Goal: Task Accomplishment & Management: Manage account settings

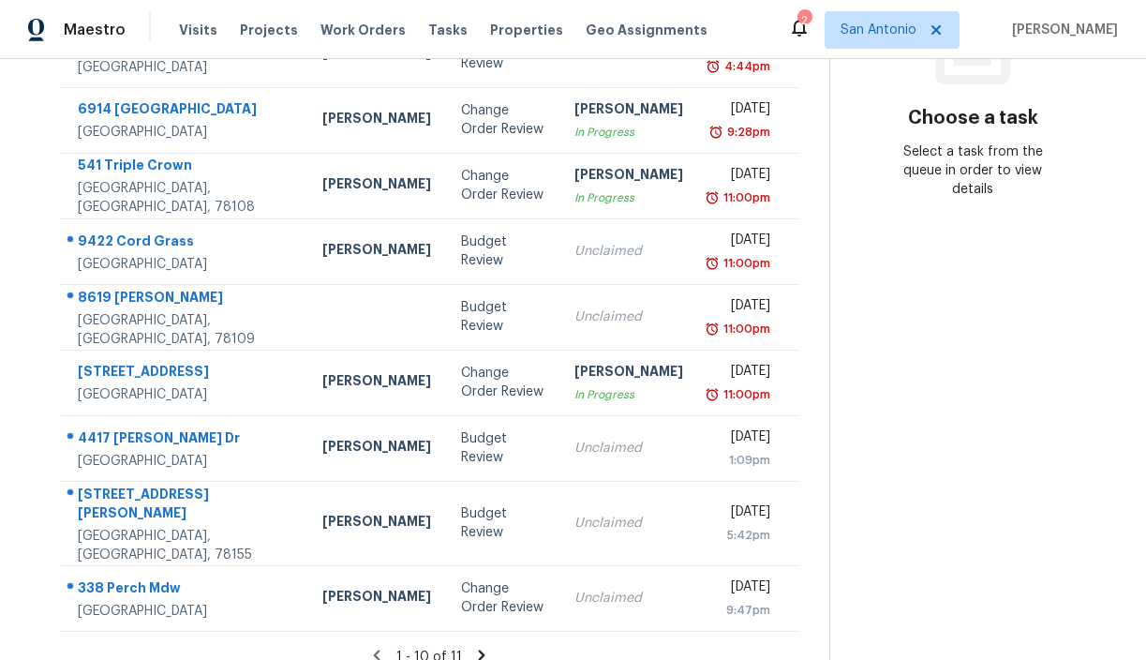
scroll to position [316, 0]
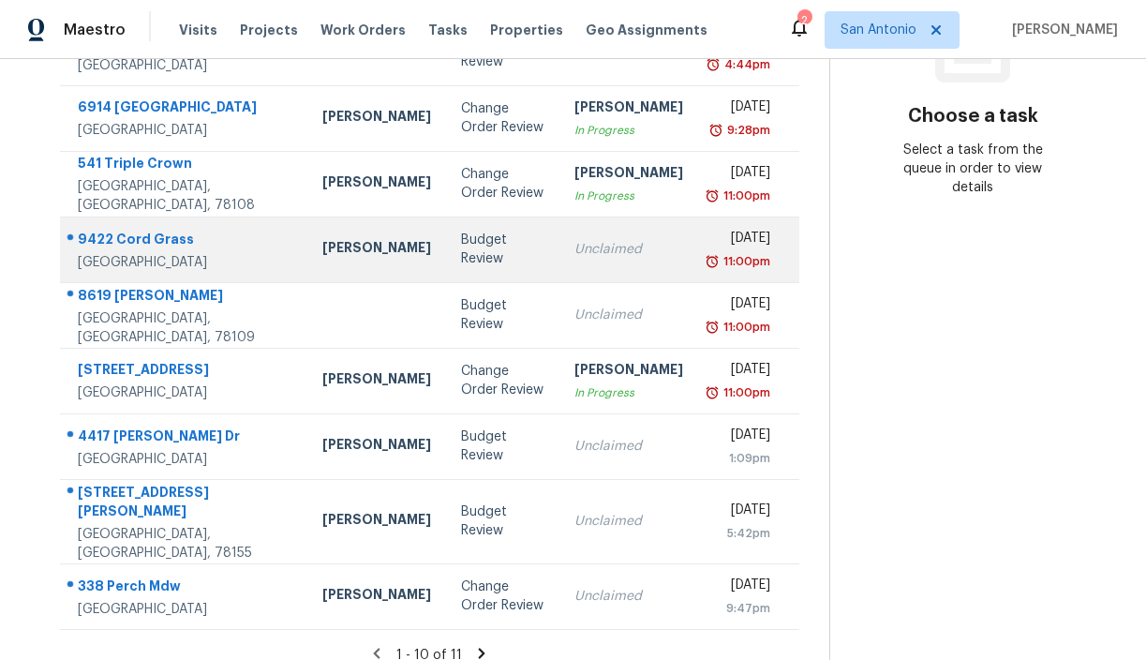
click at [461, 249] on div "Budget Review" at bounding box center [502, 249] width 83 height 37
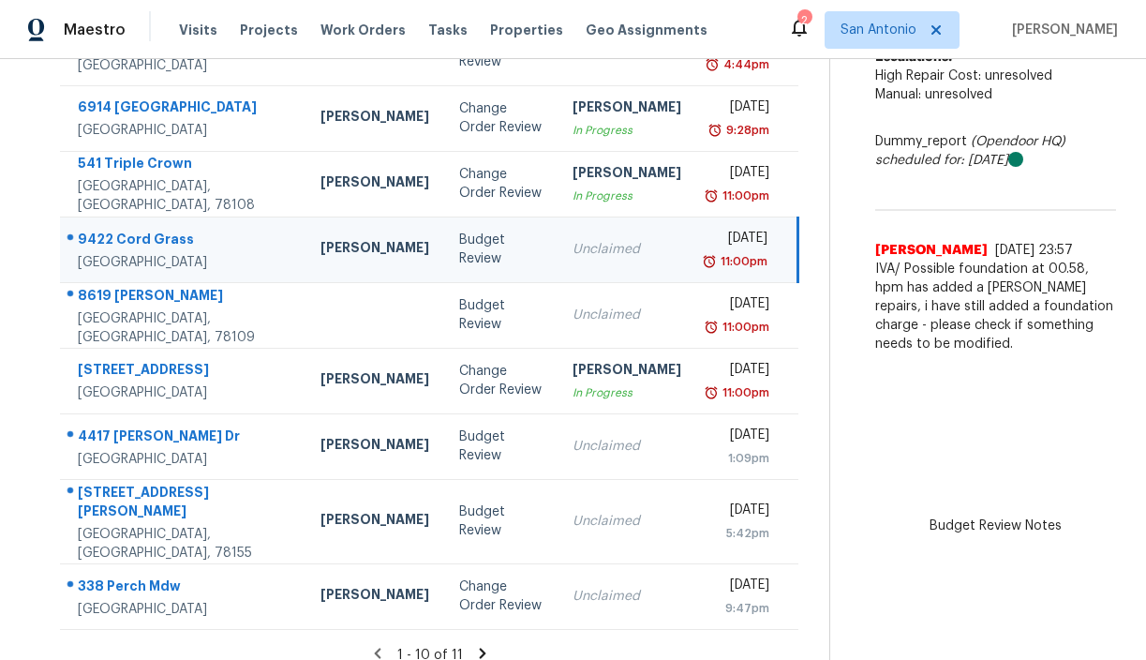
scroll to position [173, 0]
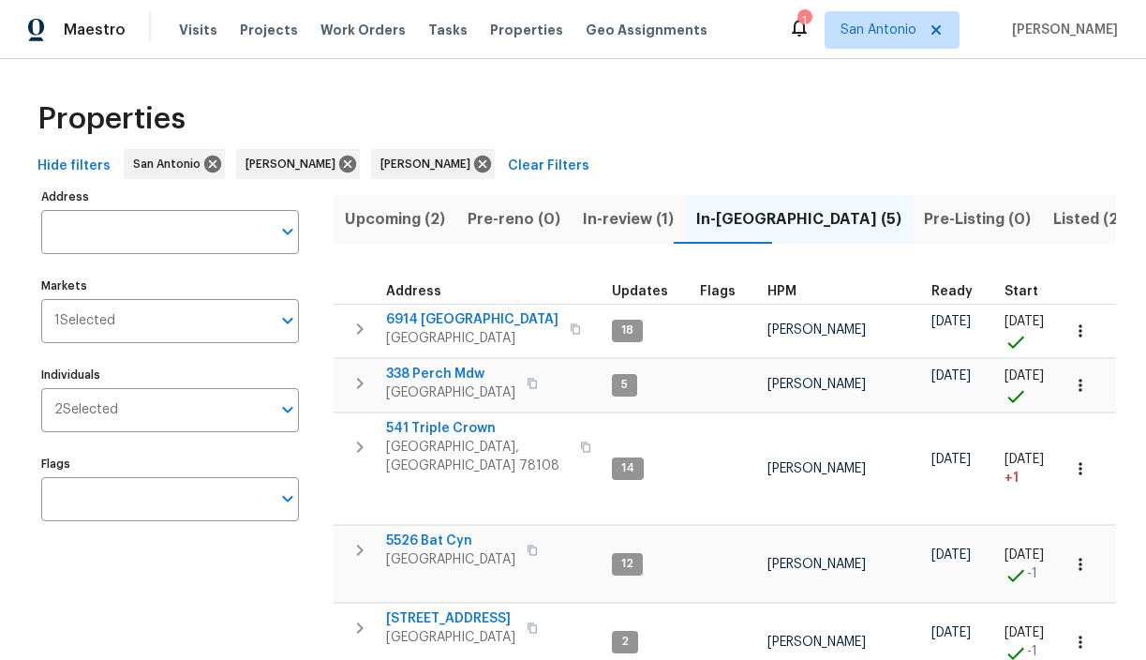
scroll to position [87, 0]
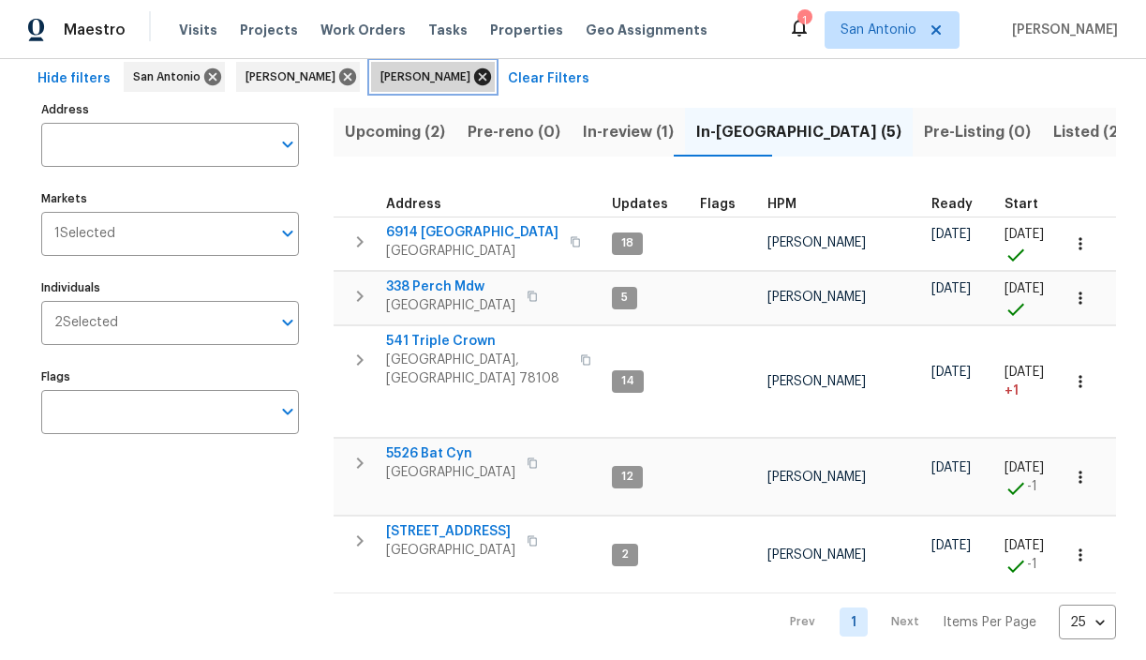
click at [474, 75] on icon at bounding box center [482, 76] width 17 height 17
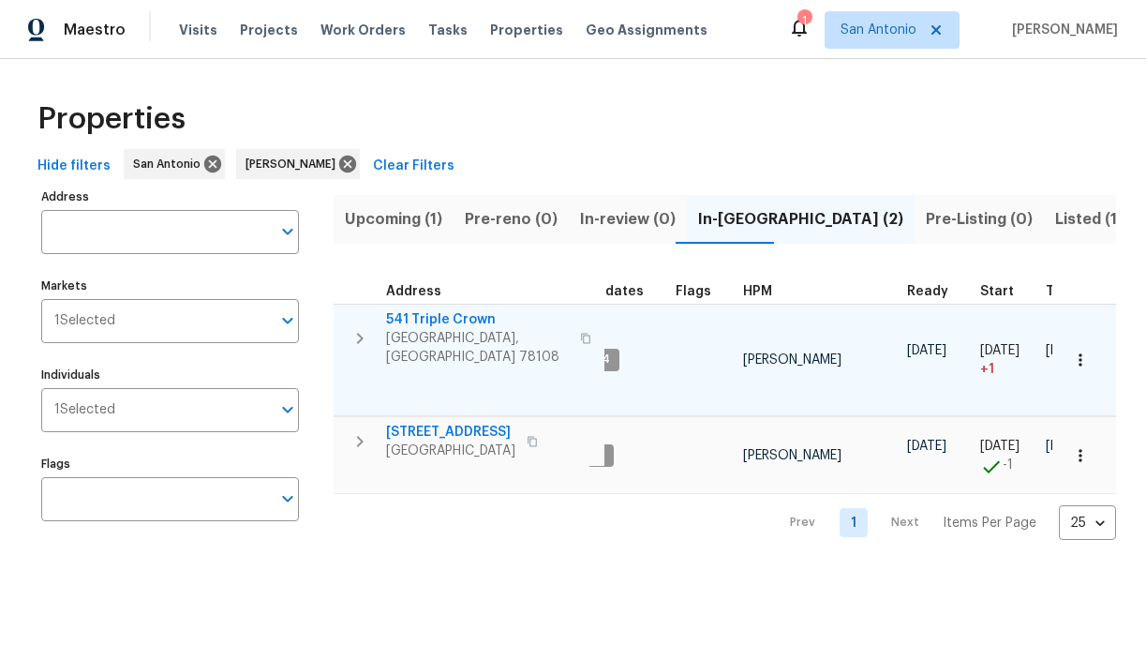
scroll to position [0, 28]
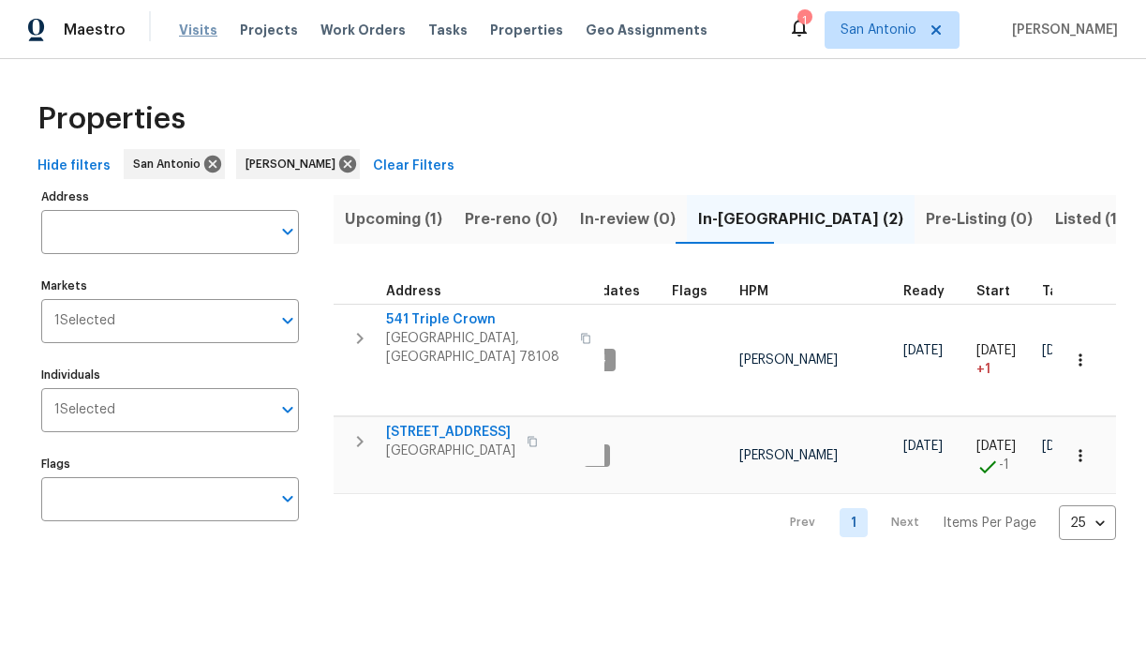
click at [188, 33] on span "Visits" at bounding box center [198, 30] width 38 height 19
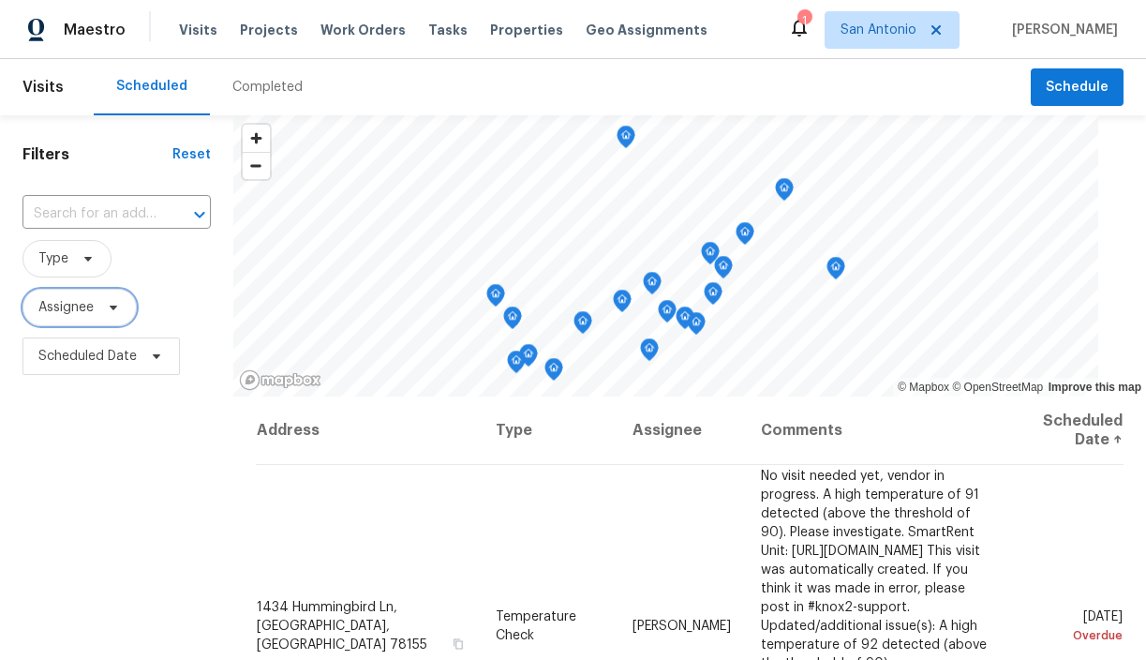
click at [114, 305] on icon at bounding box center [113, 307] width 15 height 15
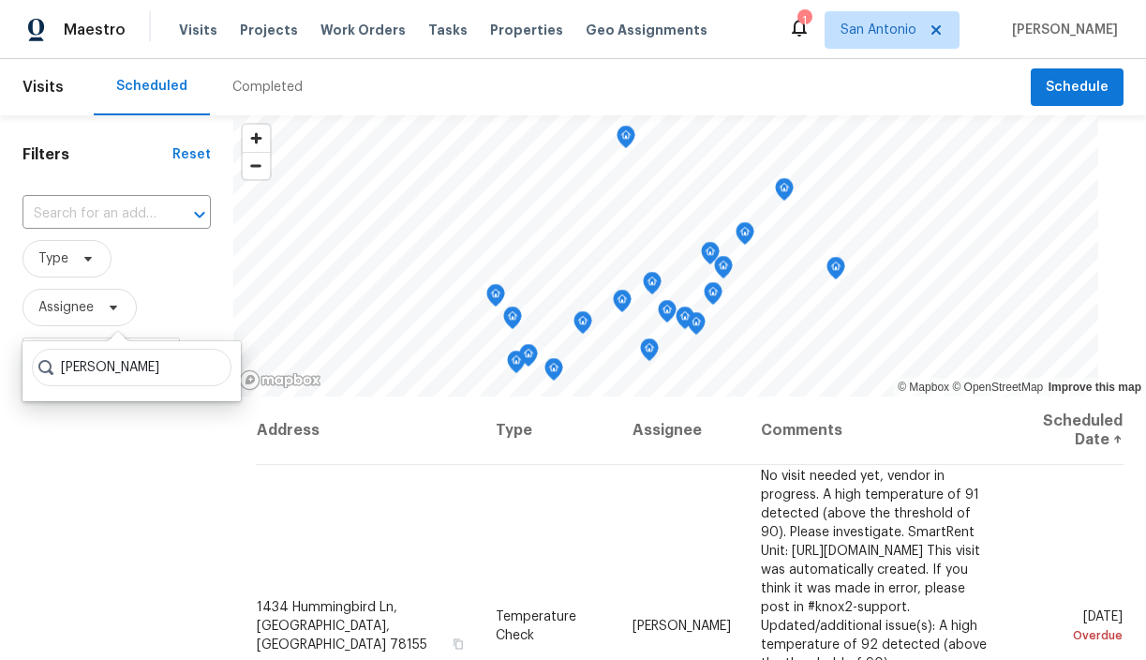
type input "chris fuentes"
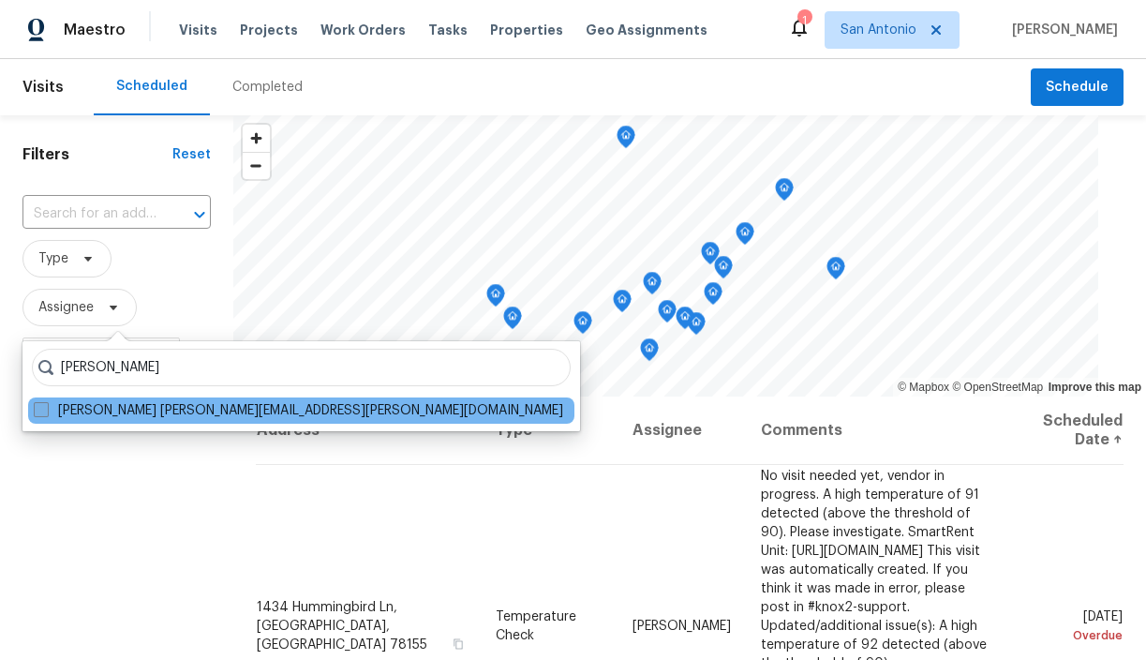
click at [92, 415] on label "Chris Fuentes chris.fuentes@opendoor.com" at bounding box center [299, 410] width 530 height 19
click at [46, 413] on input "Chris Fuentes chris.fuentes@opendoor.com" at bounding box center [40, 407] width 12 height 12
checkbox input "true"
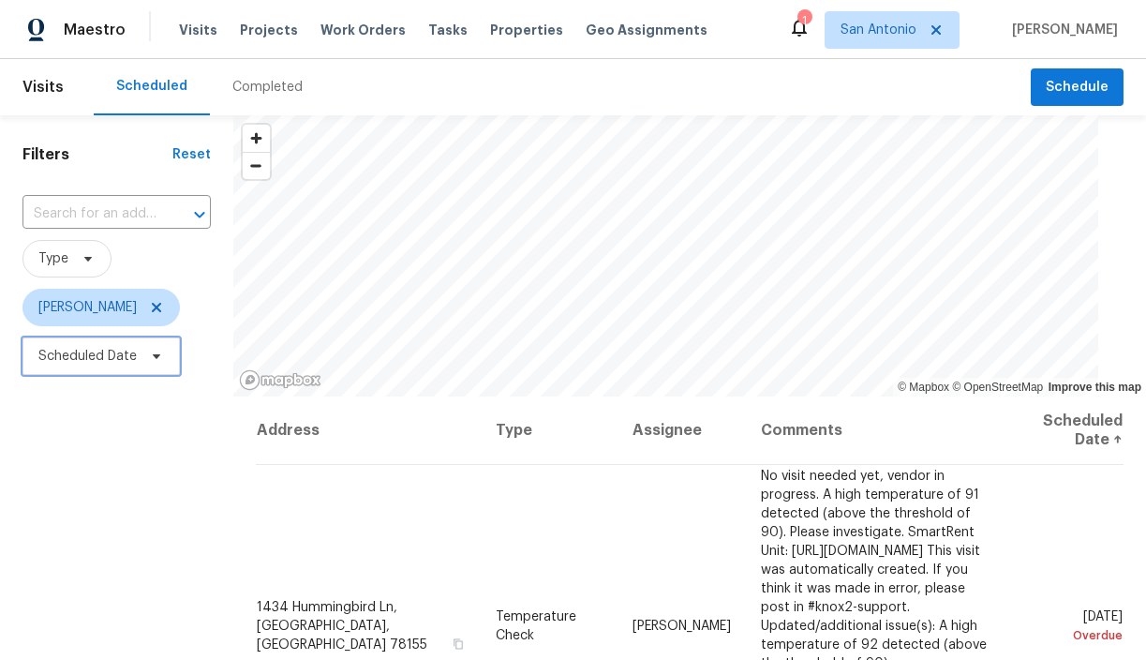
click at [131, 362] on span "Scheduled Date" at bounding box center [87, 356] width 98 height 19
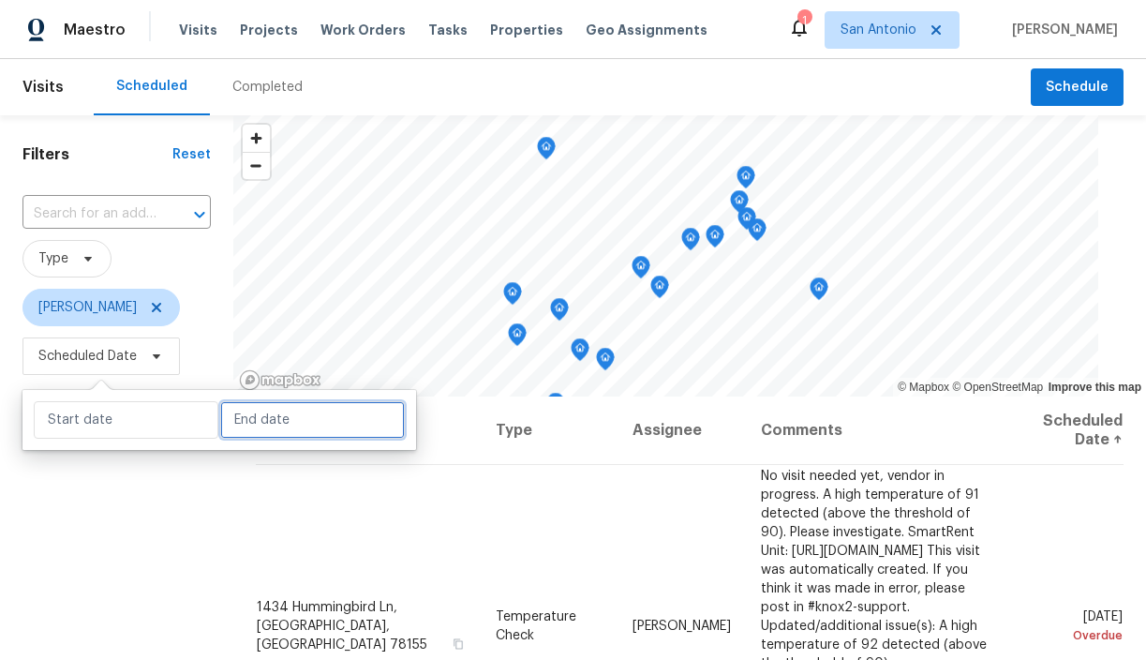
click at [242, 408] on input "text" at bounding box center [312, 419] width 185 height 37
select select "9"
select select "2025"
select select "10"
select select "2025"
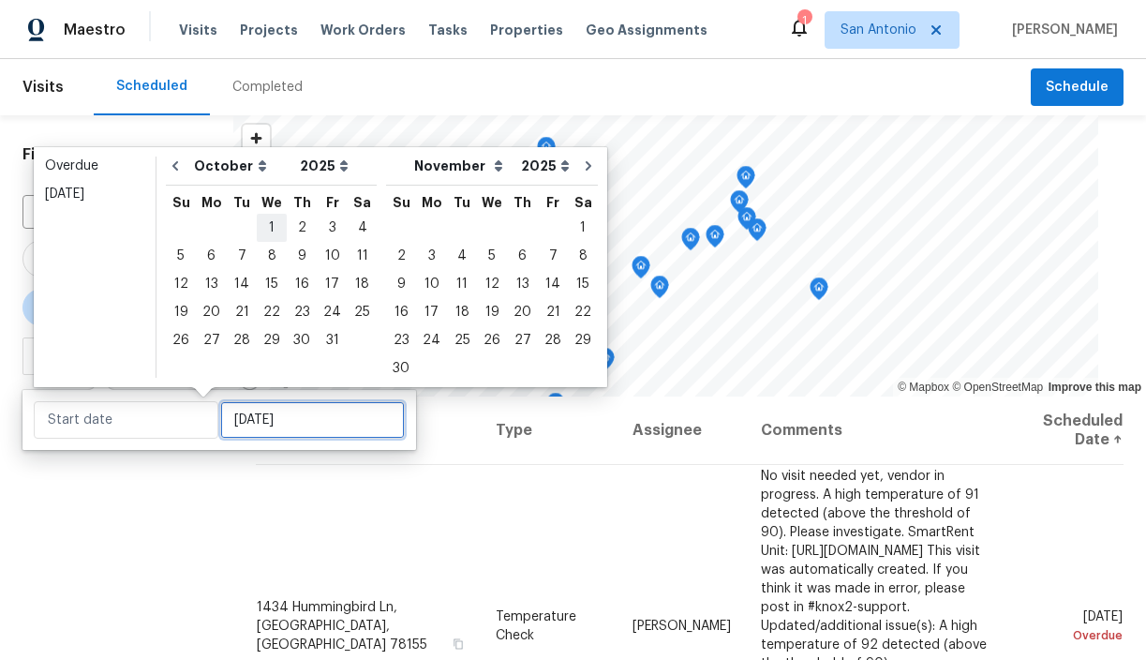
type input "Wed, Oct 01"
click at [302, 306] on div "23" at bounding box center [302, 312] width 30 height 26
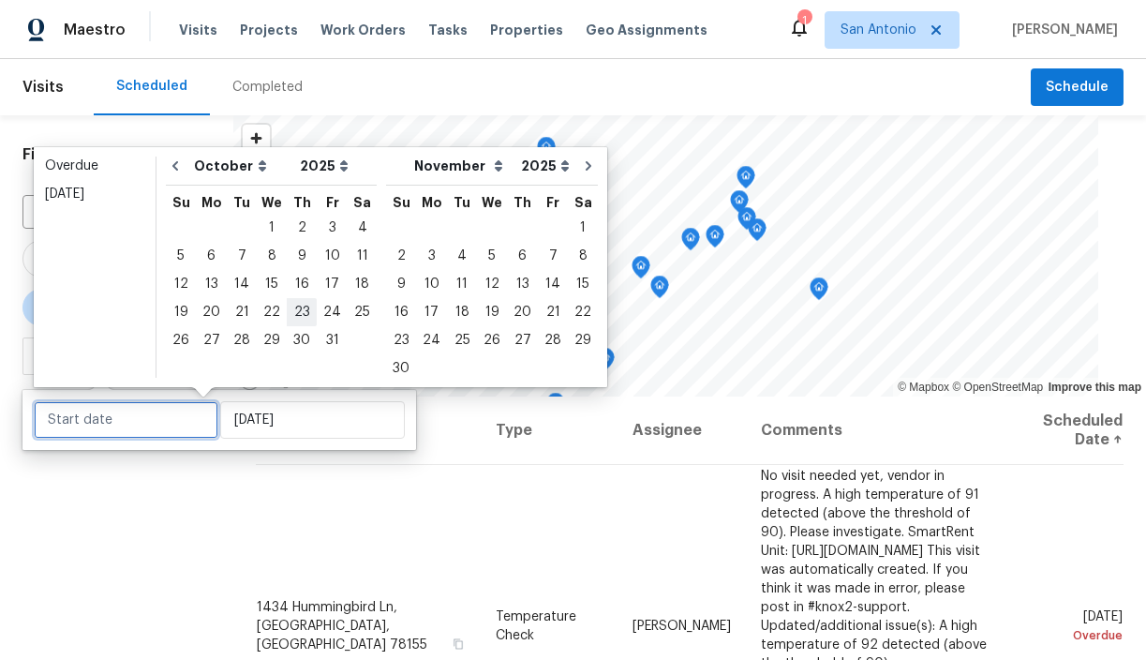
type input "Thu, Oct 23"
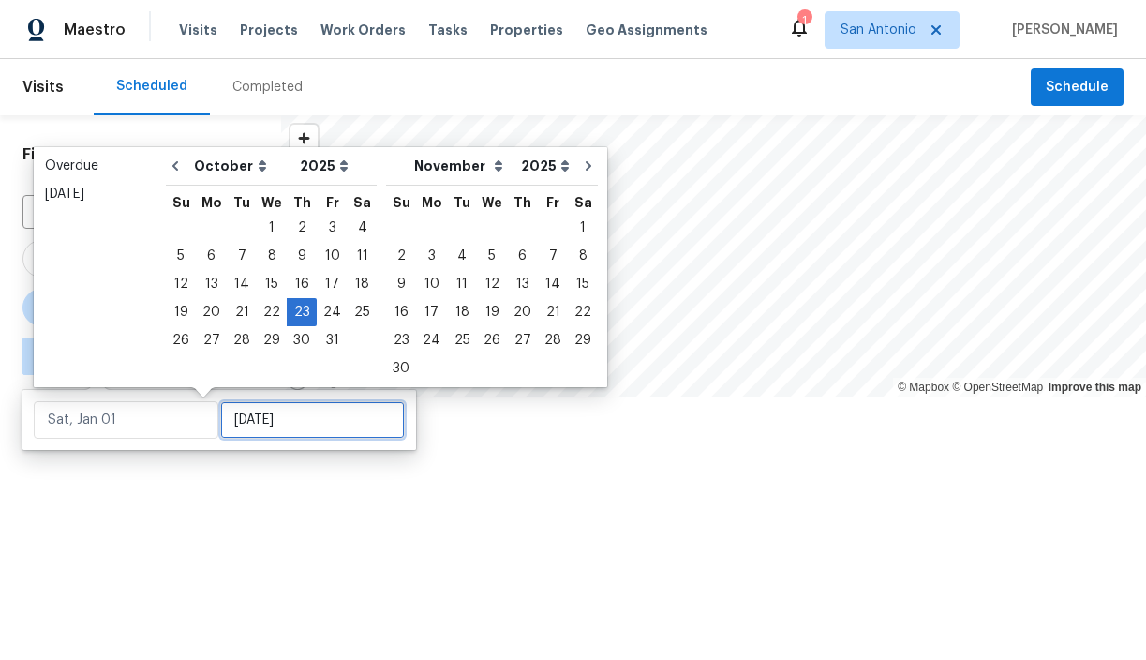
type input "Thu, Oct 23"
type input "Thu, Oct 30"
type input "Thu, Oct 23"
click at [183, 493] on div at bounding box center [573, 330] width 1146 height 660
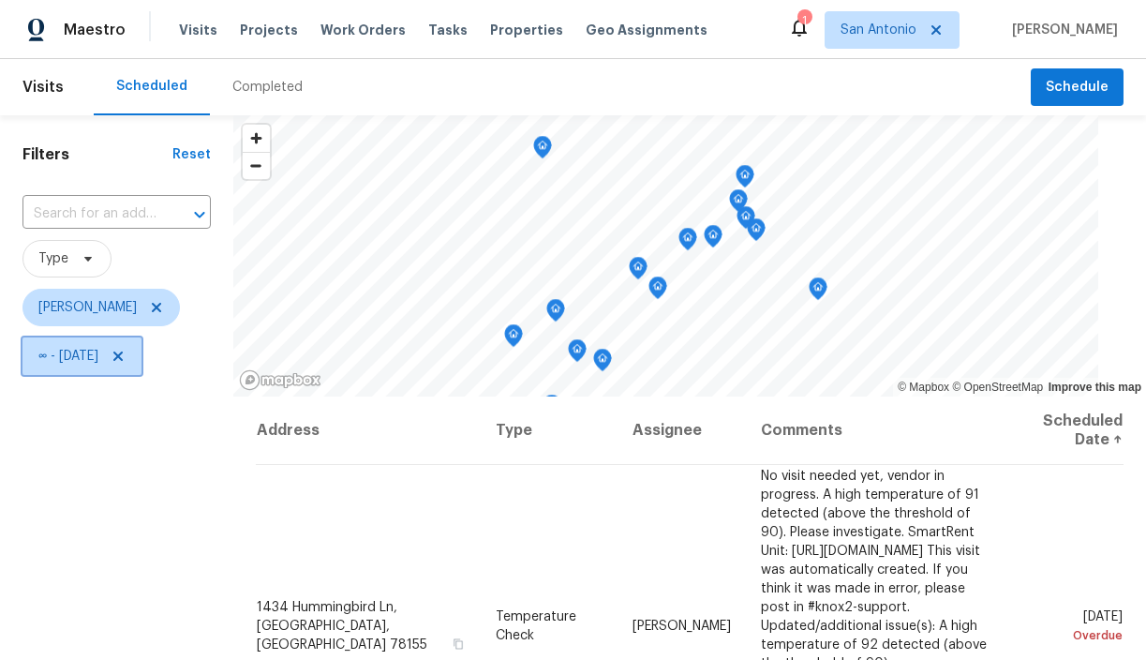
click at [126, 351] on icon at bounding box center [118, 356] width 15 height 15
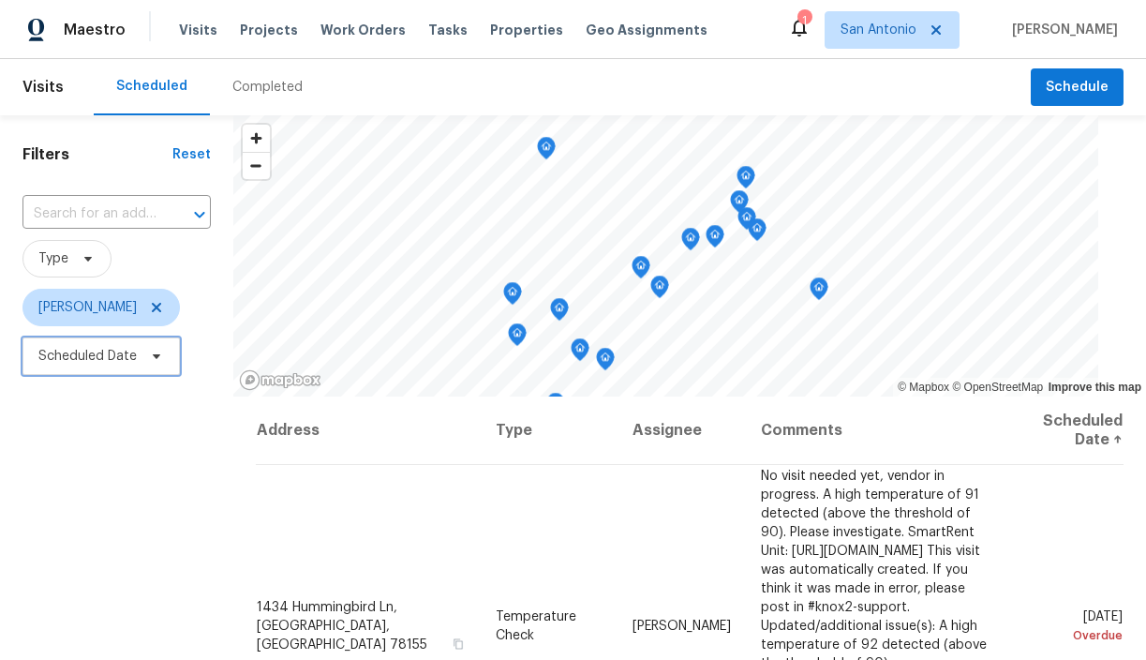
click at [154, 351] on icon at bounding box center [156, 356] width 15 height 15
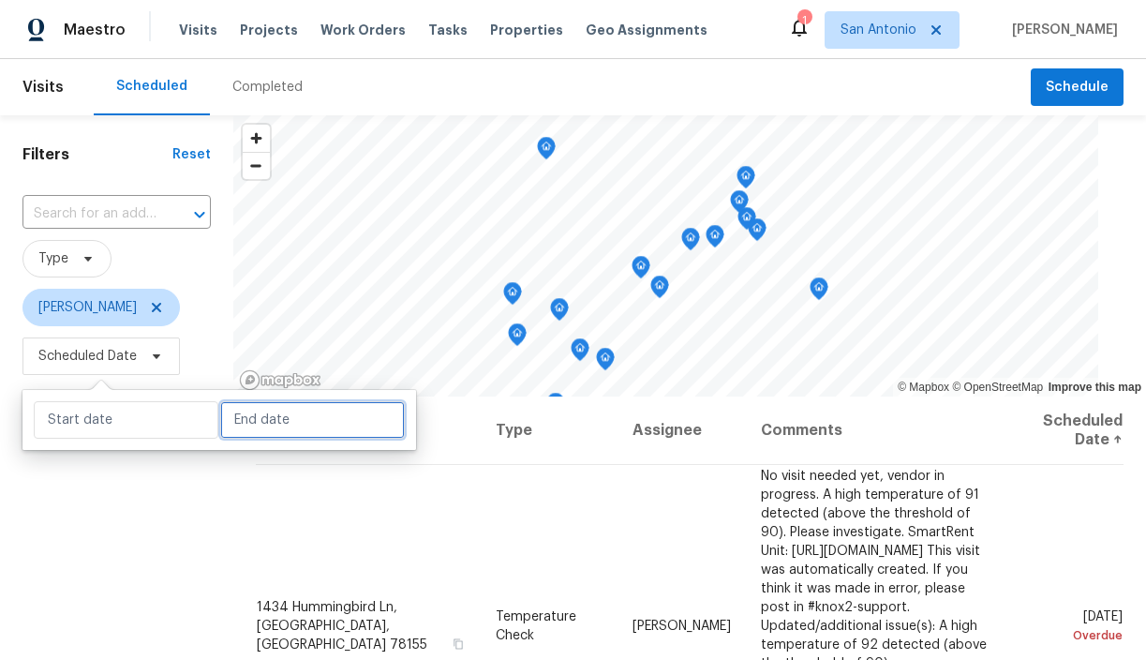
click at [240, 427] on input "text" at bounding box center [312, 419] width 185 height 37
select select "9"
select select "2025"
select select "10"
select select "2025"
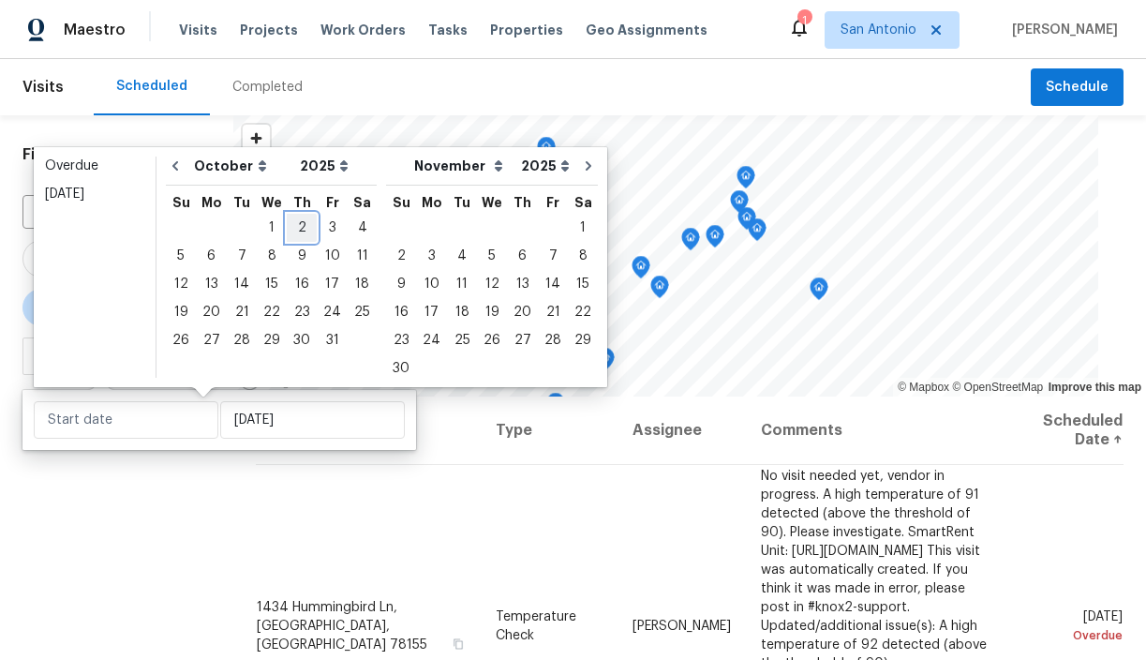
click at [298, 234] on div "2" at bounding box center [302, 228] width 30 height 26
type input "Thu, Oct 02"
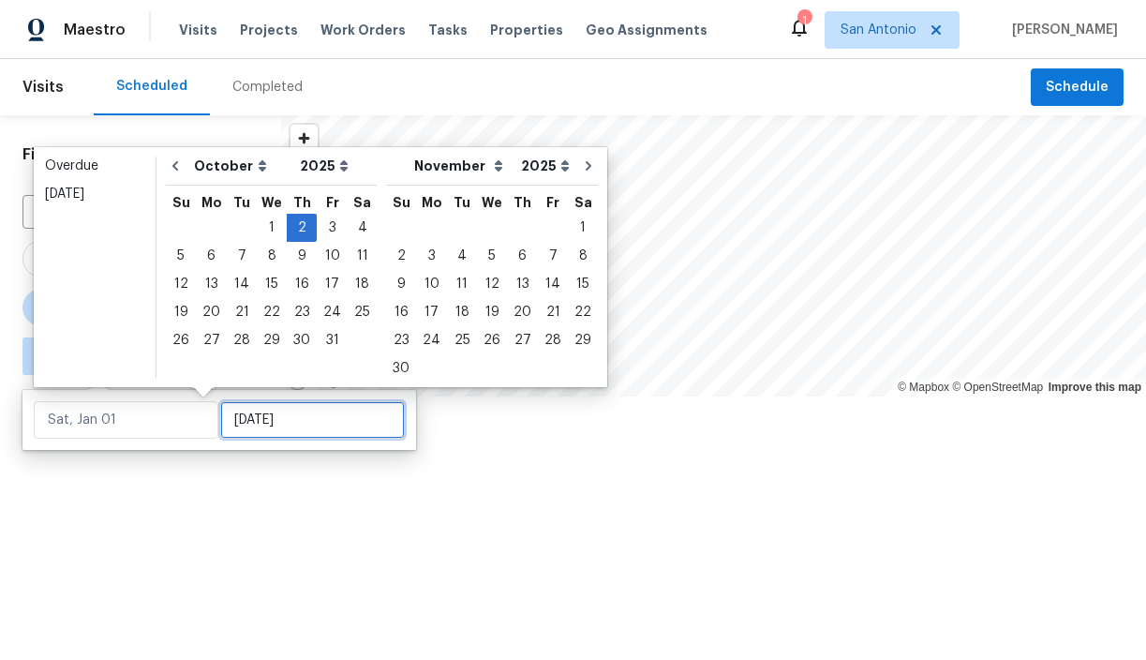
type input "Thu, Oct 02"
type input "Wed, Oct 29"
type input "Thu, Oct 02"
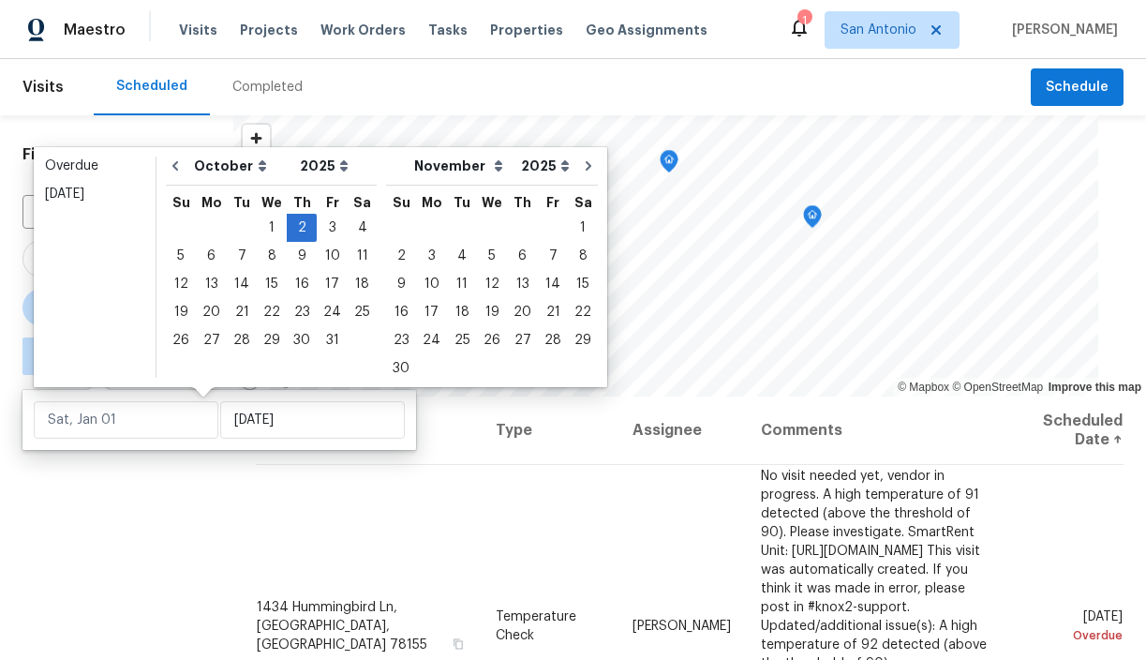
click at [197, 494] on div "Filters Reset ​ Type Chris Fuentes ∞ - Thu, Oct 02" at bounding box center [116, 519] width 233 height 809
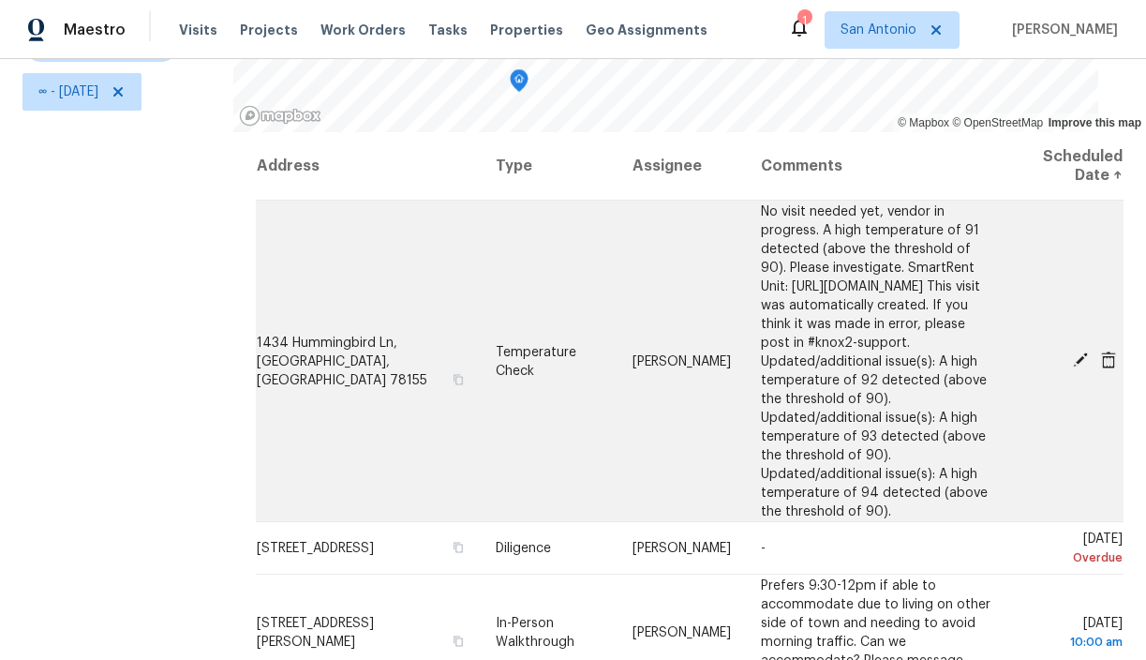
scroll to position [4, 0]
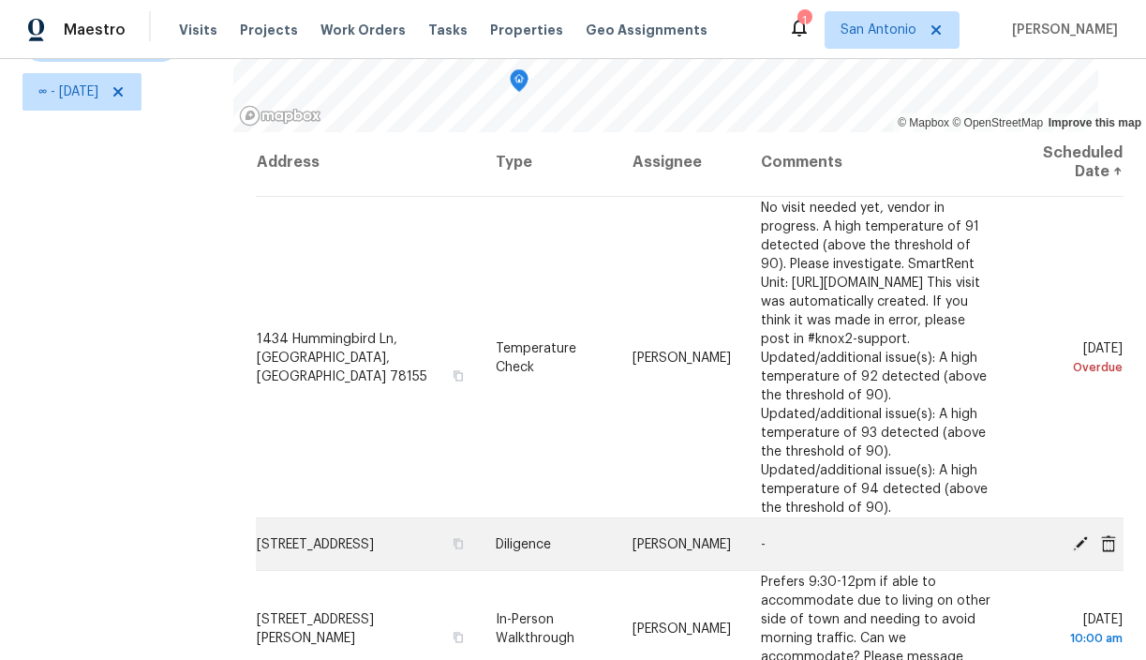
click at [1107, 534] on icon at bounding box center [1108, 542] width 15 height 17
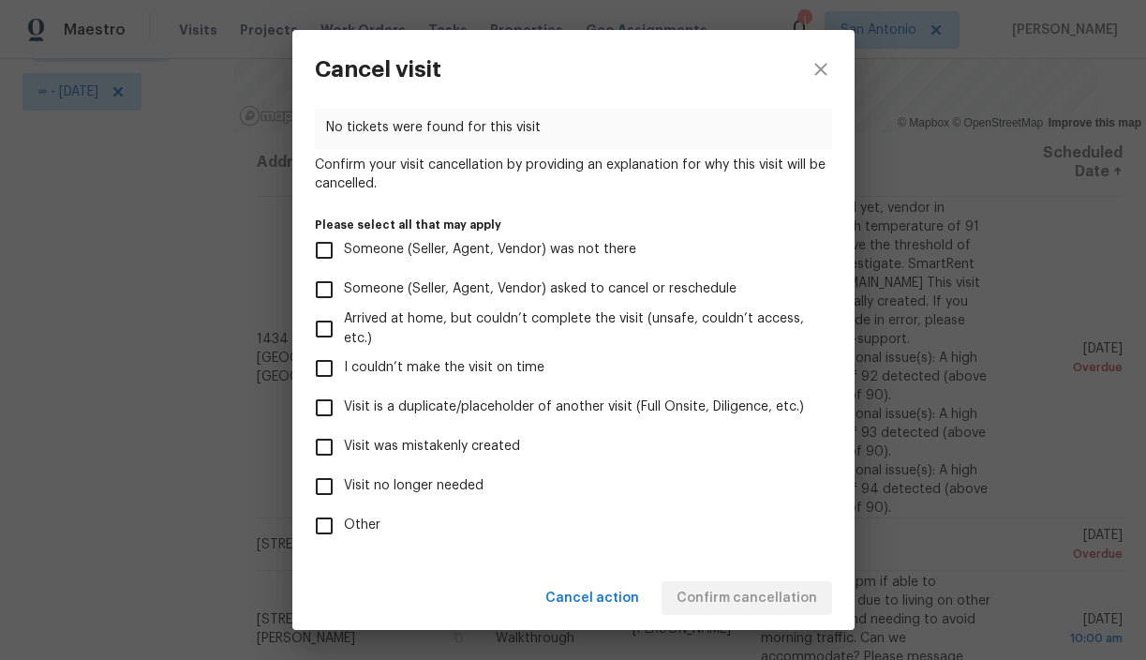
scroll to position [168, 0]
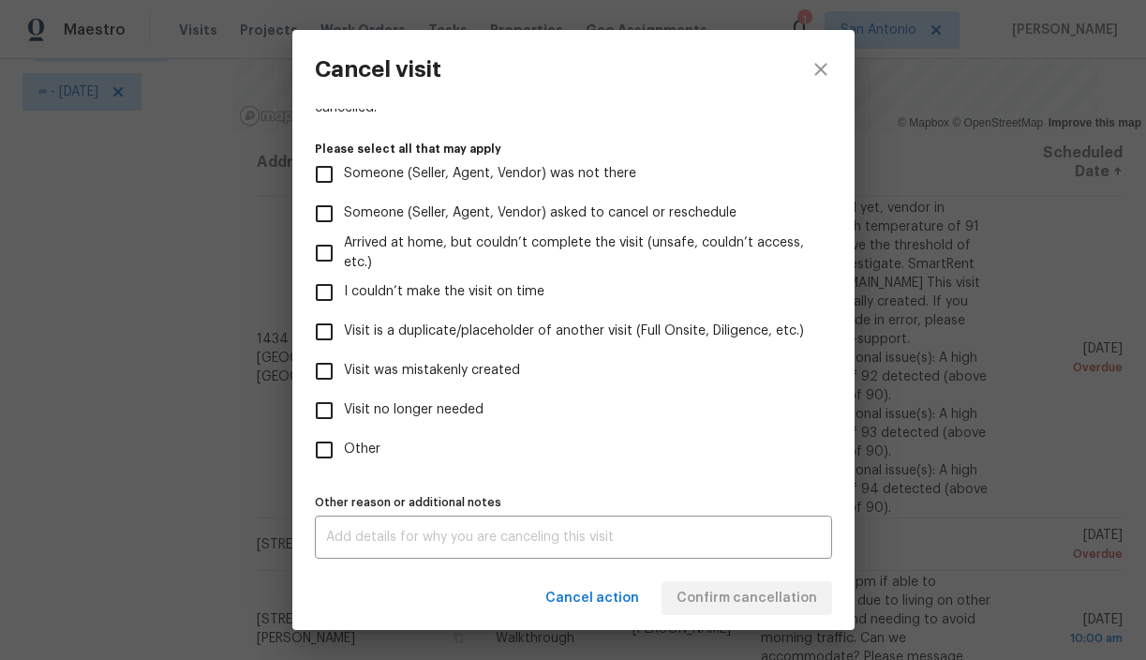
click at [364, 450] on span "Other" at bounding box center [362, 450] width 37 height 20
click at [344, 450] on input "Other" at bounding box center [324, 449] width 39 height 39
checkbox input "true"
click at [409, 540] on textarea at bounding box center [573, 537] width 495 height 13
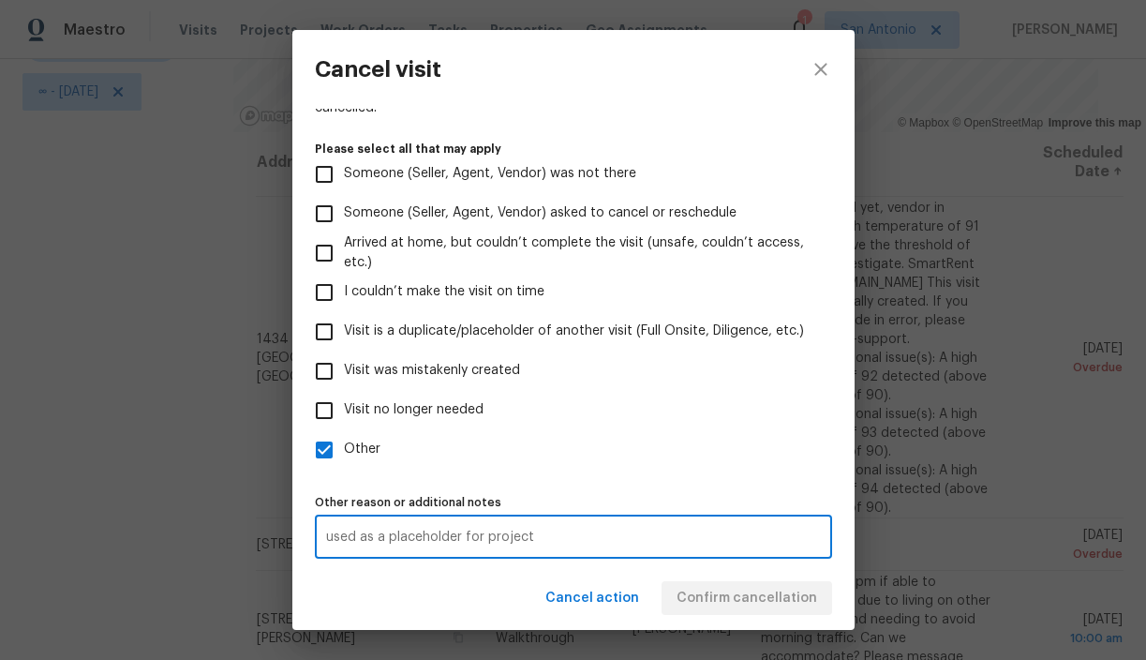
type textarea "used as a placeholder for project"
click at [720, 451] on label "Other" at bounding box center [561, 449] width 513 height 39
click at [344, 451] on input "Other" at bounding box center [324, 449] width 39 height 39
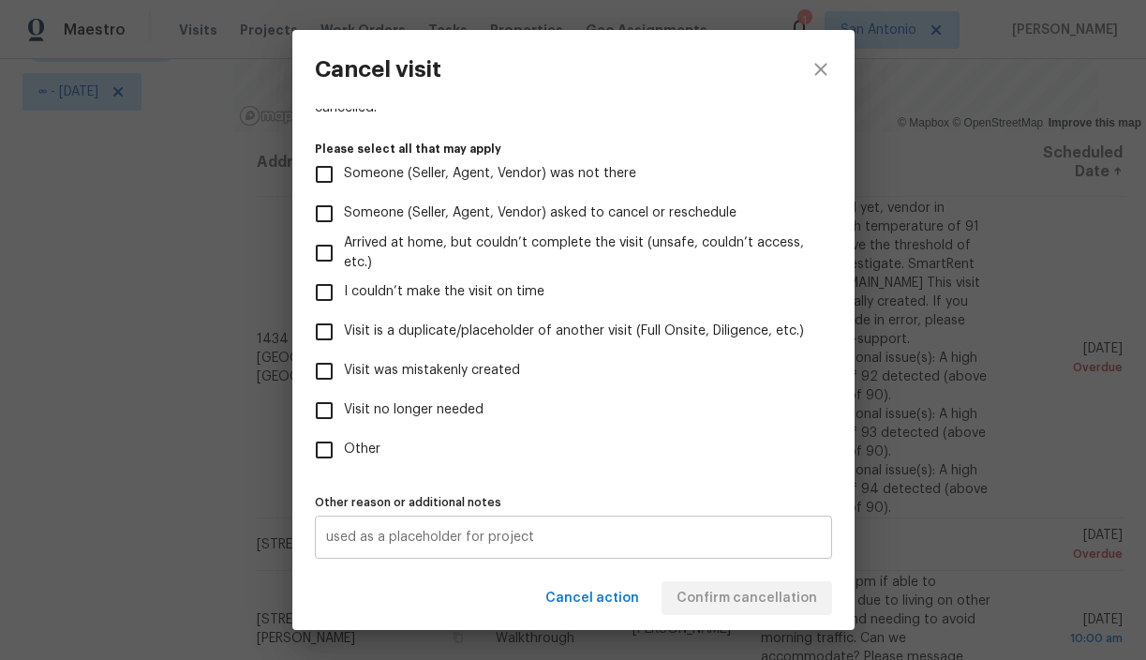
click at [593, 536] on textarea "used as a placeholder for project" at bounding box center [573, 537] width 495 height 13
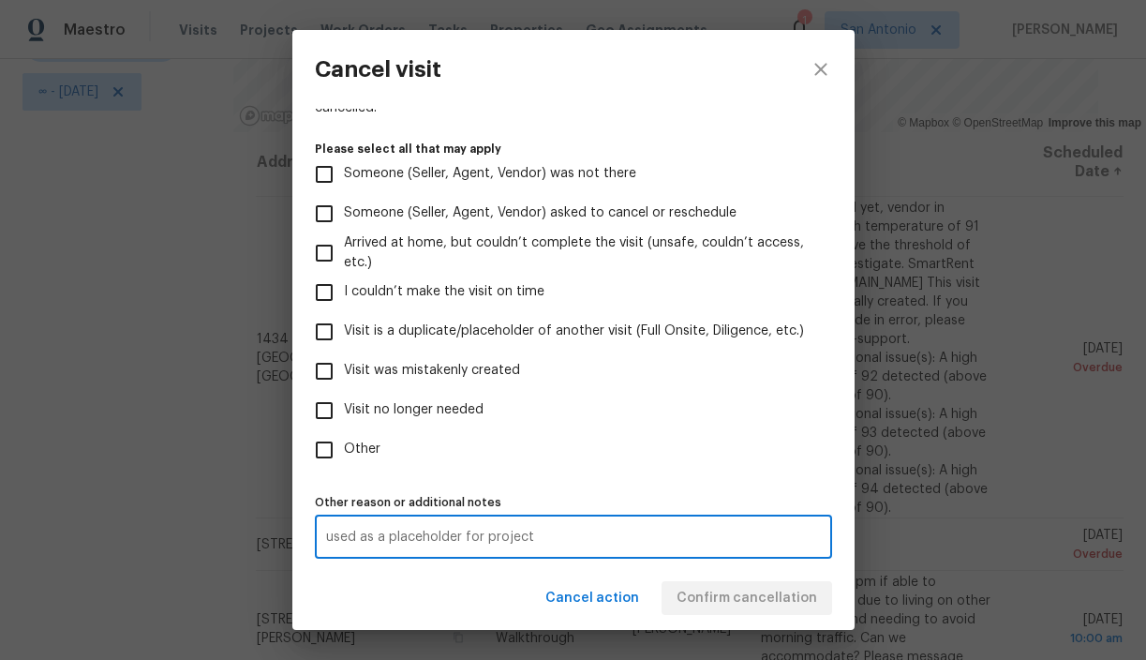
click at [374, 445] on span "Other" at bounding box center [362, 450] width 37 height 20
click at [344, 445] on input "Other" at bounding box center [324, 449] width 39 height 39
checkbox input "true"
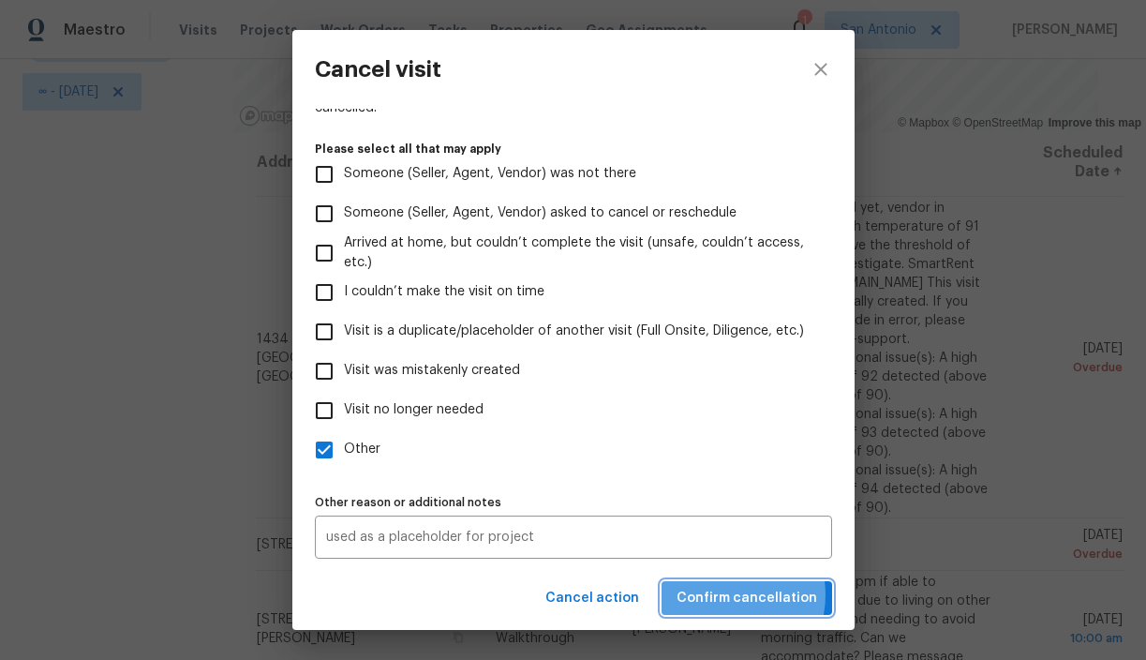
click at [728, 594] on span "Confirm cancellation" at bounding box center [747, 598] width 141 height 23
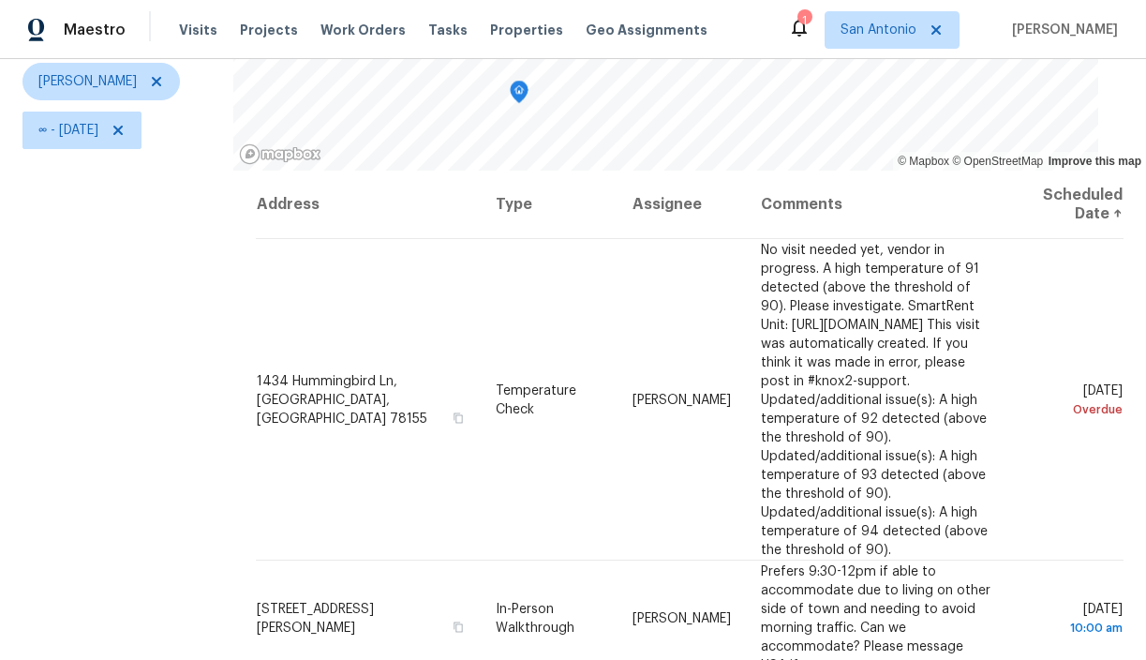
scroll to position [214, 0]
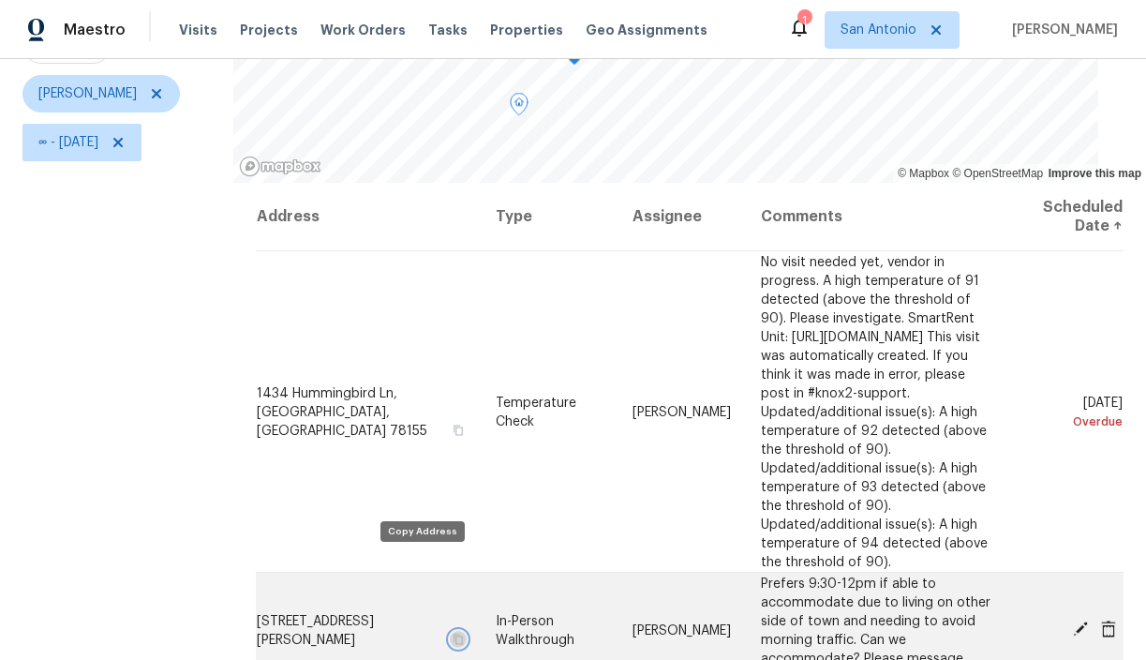
click at [452, 633] on icon "button" at bounding box center [457, 638] width 11 height 11
